Goal: Transaction & Acquisition: Purchase product/service

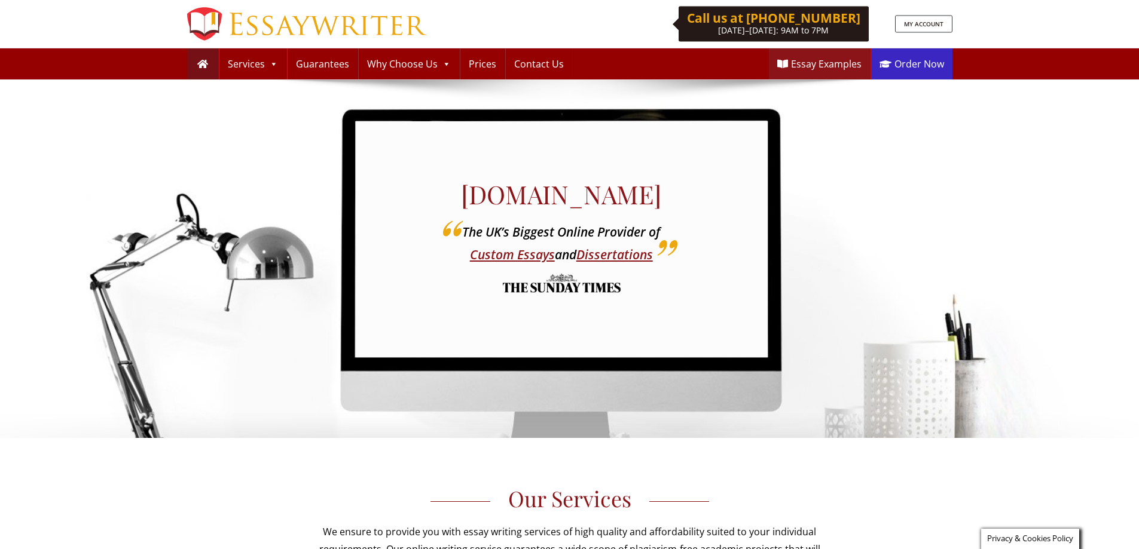
click at [899, 62] on link "Order Now" at bounding box center [911, 63] width 81 height 31
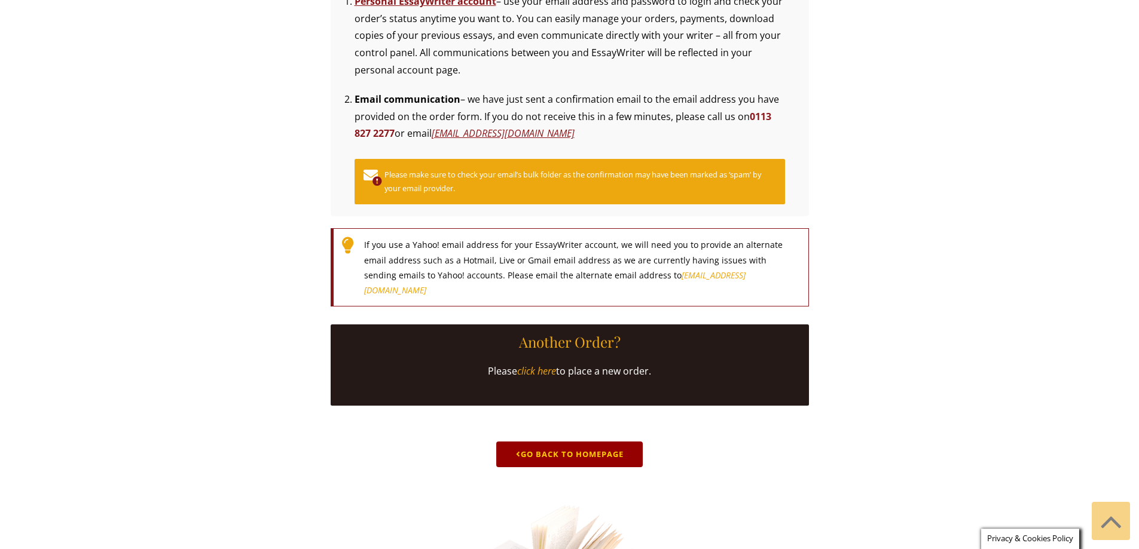
scroll to position [418, 0]
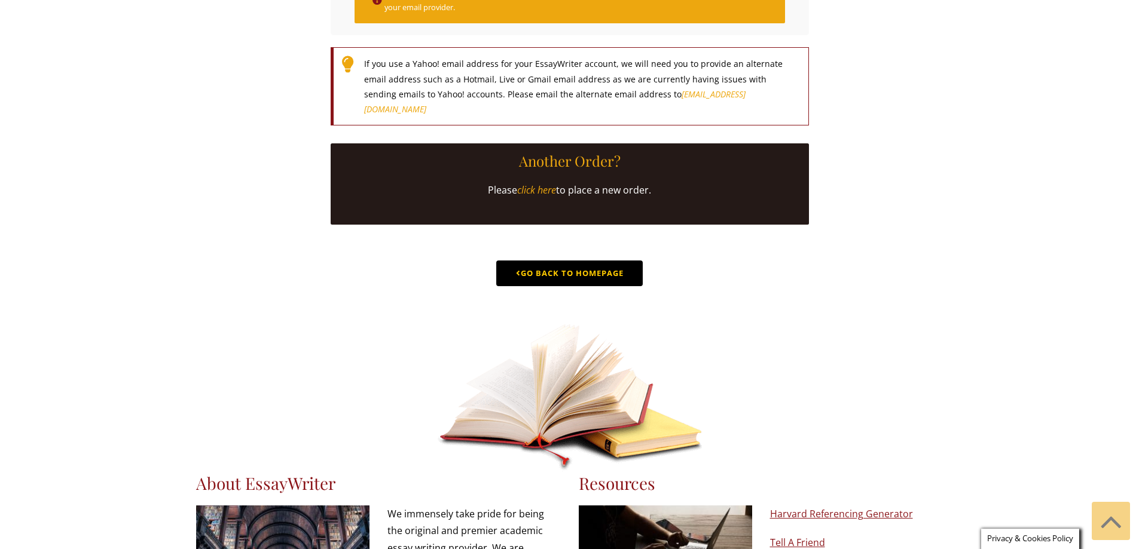
click at [575, 286] on link "Go Back to Homepage" at bounding box center [569, 274] width 146 height 26
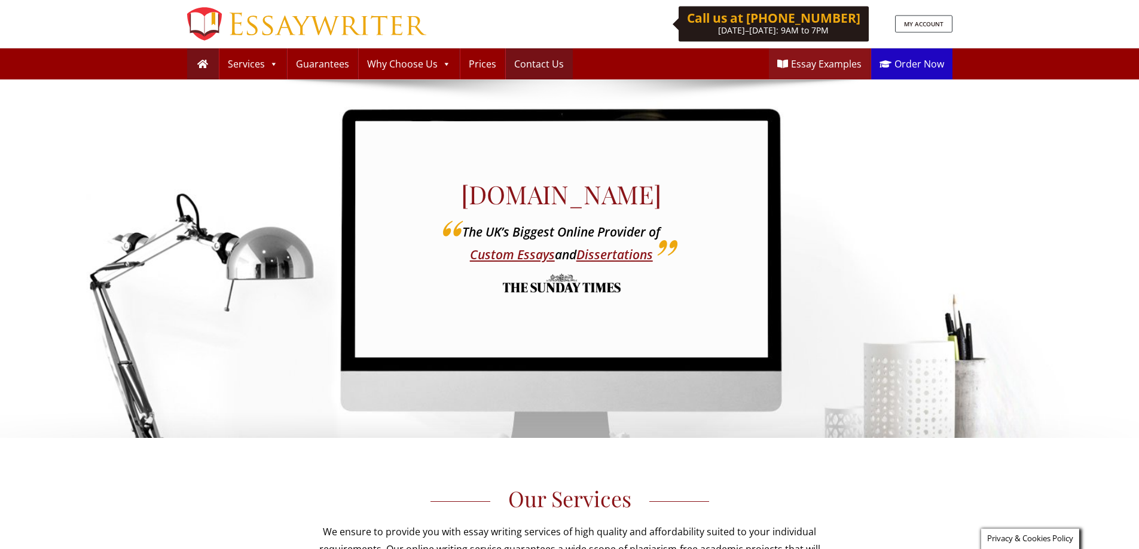
click at [540, 59] on link "Contact Us" at bounding box center [539, 63] width 66 height 31
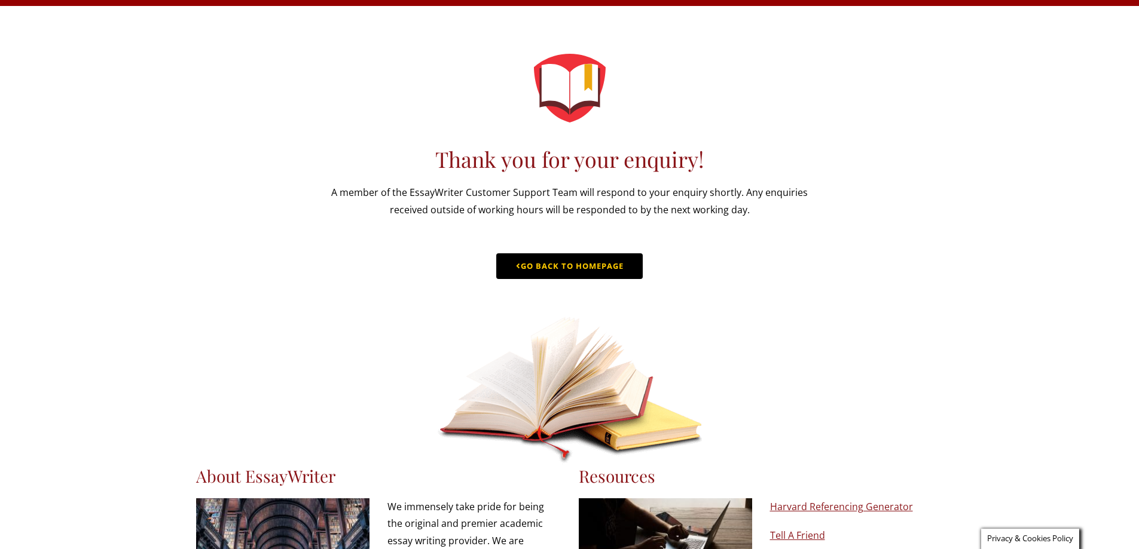
click at [619, 277] on link "Go Back to Homepage" at bounding box center [569, 266] width 146 height 26
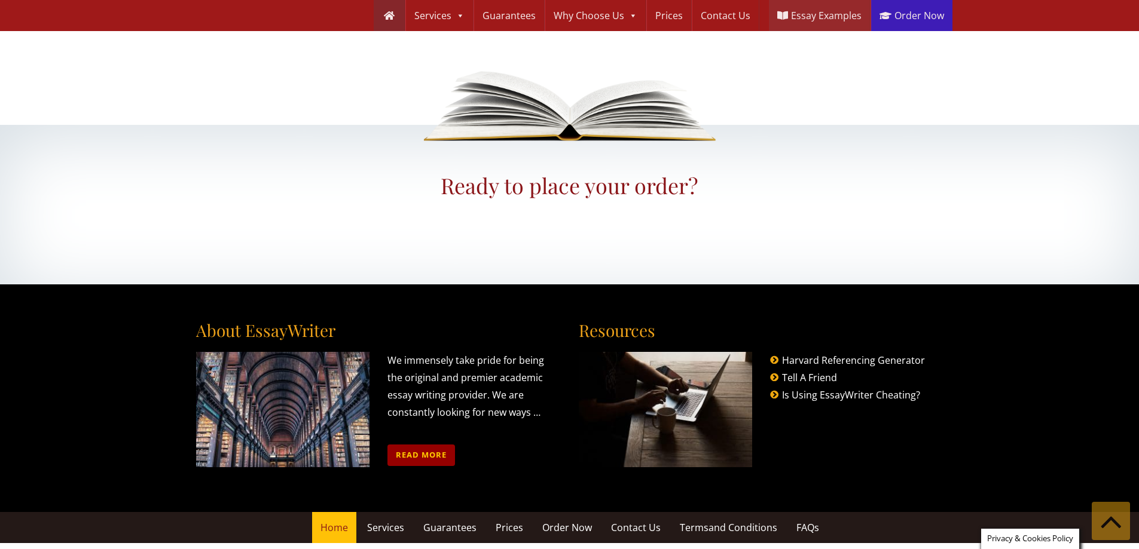
scroll to position [1382, 0]
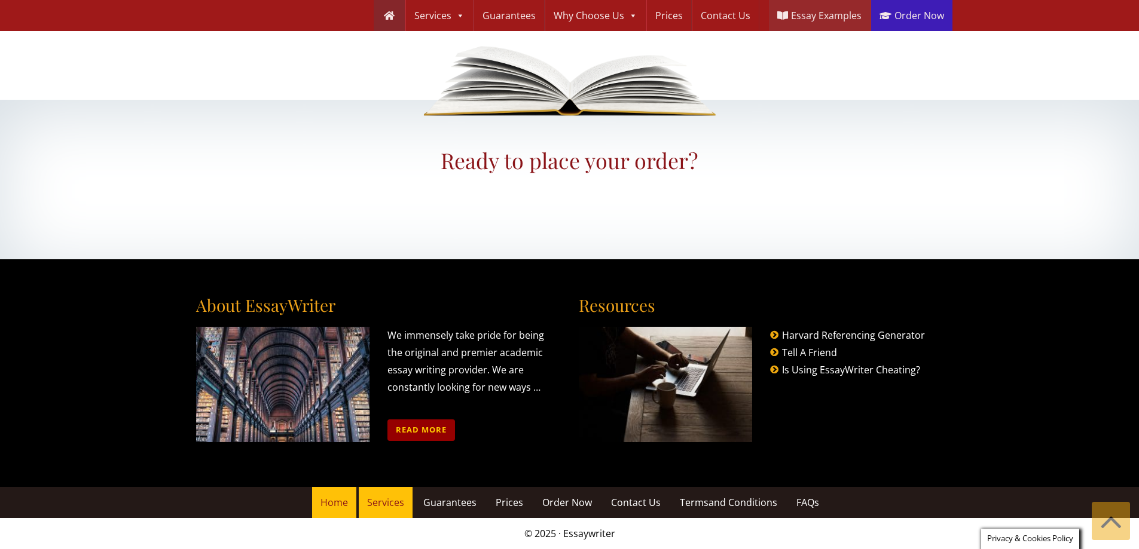
click at [387, 505] on span "Services" at bounding box center [385, 502] width 37 height 13
click at [452, 503] on span "Guarantees" at bounding box center [449, 502] width 53 height 13
click at [523, 502] on link "Prices" at bounding box center [509, 502] width 44 height 31
click at [572, 502] on span "Order Now" at bounding box center [567, 502] width 50 height 13
click at [635, 502] on span "Contact Us" at bounding box center [636, 502] width 50 height 13
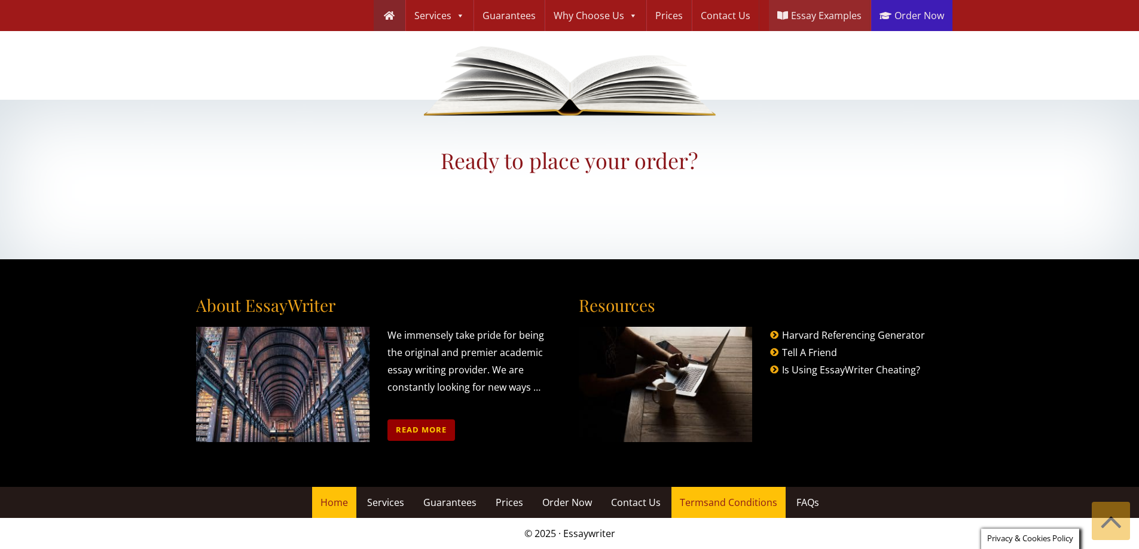
click at [704, 500] on span "Terms and Conditions" at bounding box center [728, 502] width 97 height 13
click at [821, 501] on link "FAQs" at bounding box center [807, 502] width 39 height 31
click at [334, 497] on span "Home" at bounding box center [334, 502] width 28 height 13
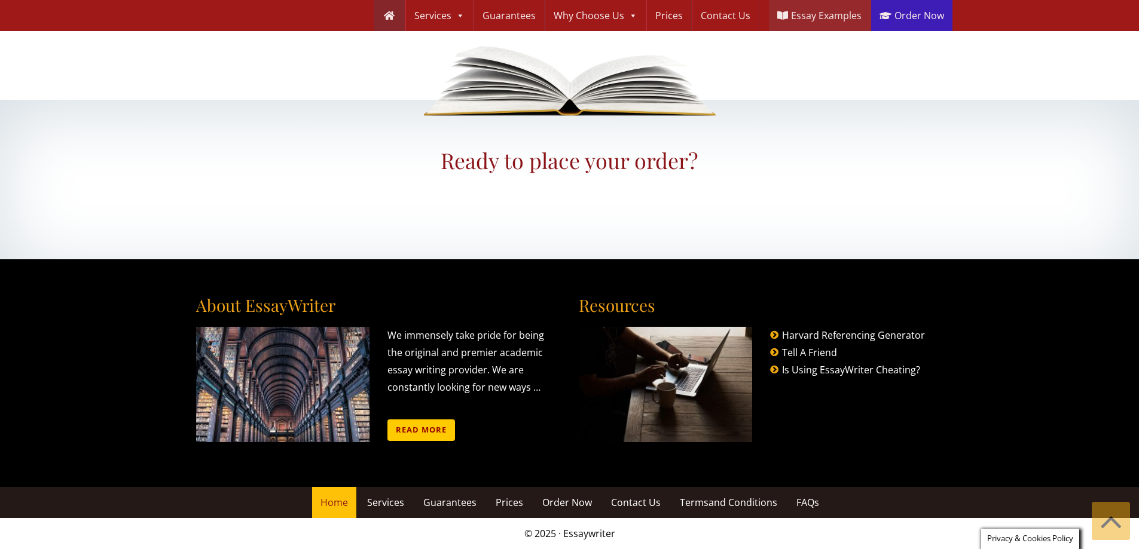
click at [429, 430] on link "Read more" at bounding box center [421, 430] width 68 height 21
click at [804, 366] on link "Is Using EssayWriter Cheating?" at bounding box center [851, 369] width 138 height 13
click at [808, 348] on link "Tell A Friend" at bounding box center [809, 352] width 55 height 13
click at [808, 334] on link "Harvard Referencing Generator" at bounding box center [853, 335] width 143 height 13
